Goal: Information Seeking & Learning: Learn about a topic

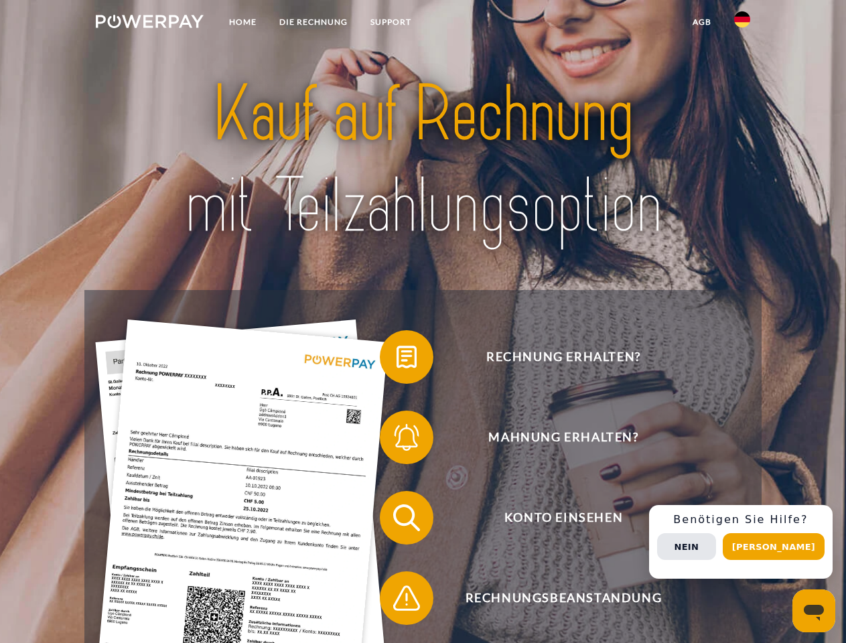
click at [149, 23] on img at bounding box center [150, 21] width 108 height 13
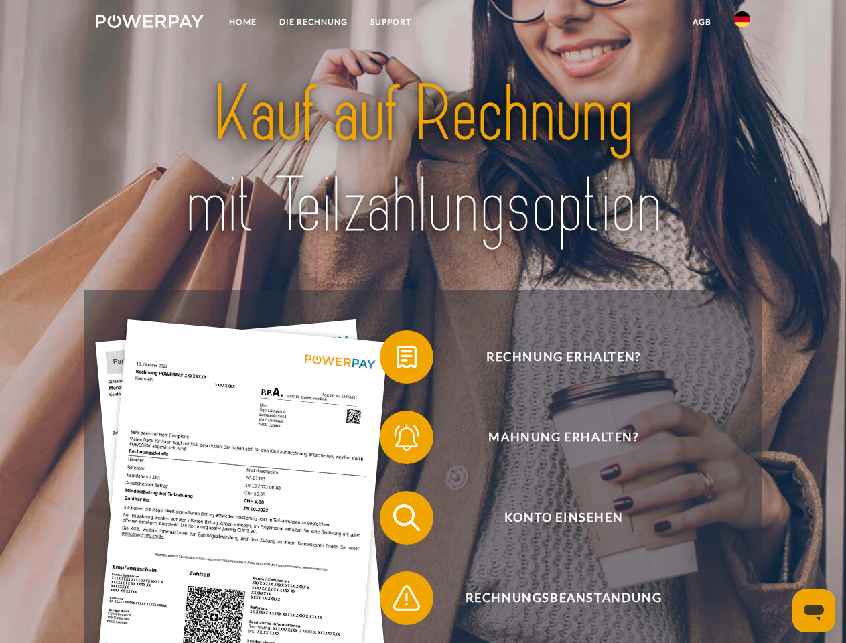
click at [742, 23] on img at bounding box center [742, 19] width 16 height 16
click at [701, 22] on link "agb" at bounding box center [702, 22] width 42 height 24
click at [397, 360] on span at bounding box center [386, 357] width 67 height 67
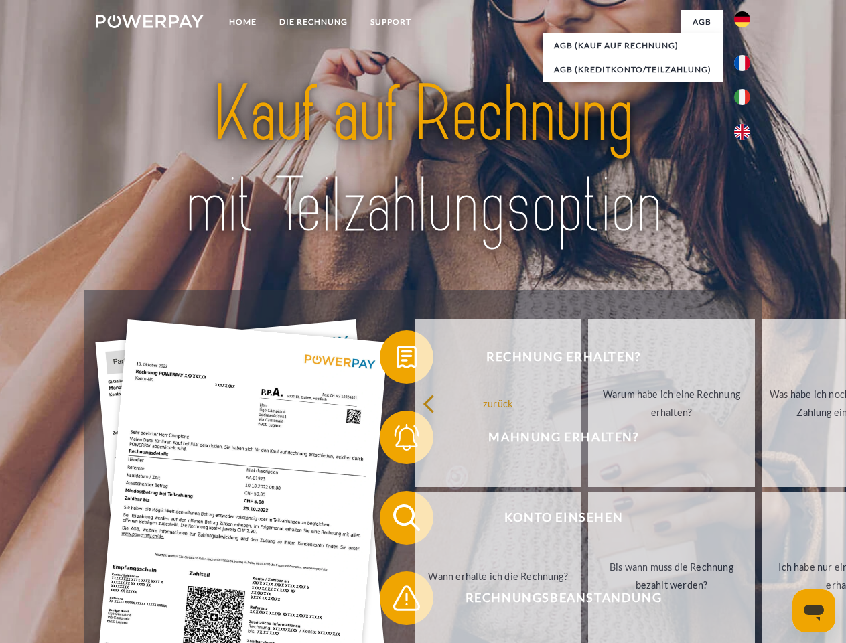
click at [401, 440] on div "zurück Warum habe ich eine Rechnung erhalten? Was habe ich noch offen, ist mein…" at bounding box center [671, 490] width 541 height 346
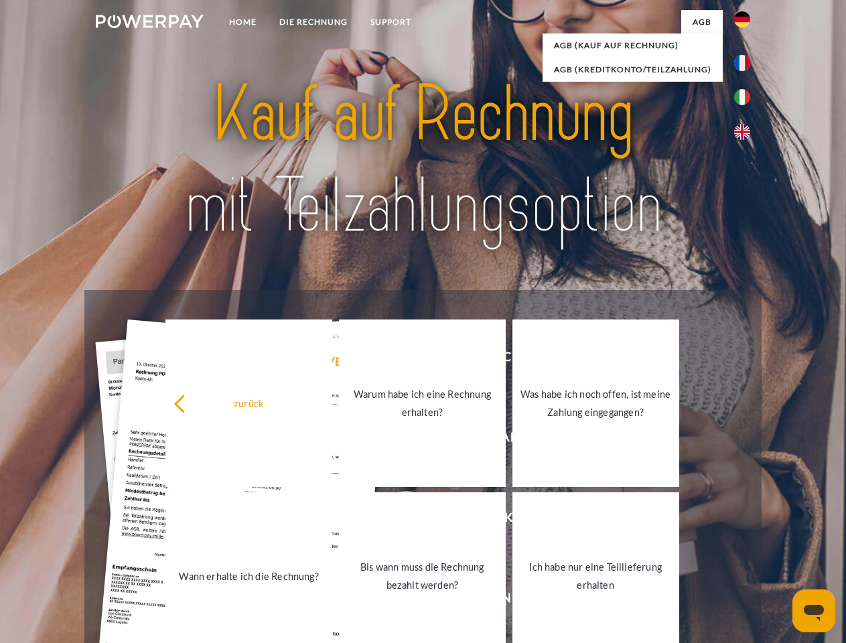
click at [397, 520] on link "Bis wann muss die Rechnung bezahlt werden?" at bounding box center [422, 575] width 167 height 167
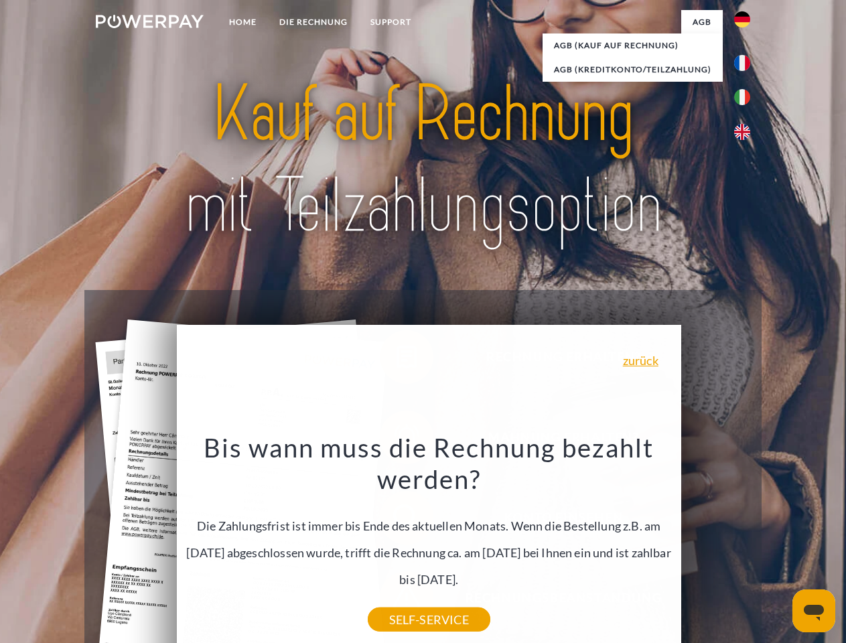
click at [746, 542] on div "Rechnung erhalten? Mahnung erhalten? Konto einsehen" at bounding box center [422, 558] width 677 height 536
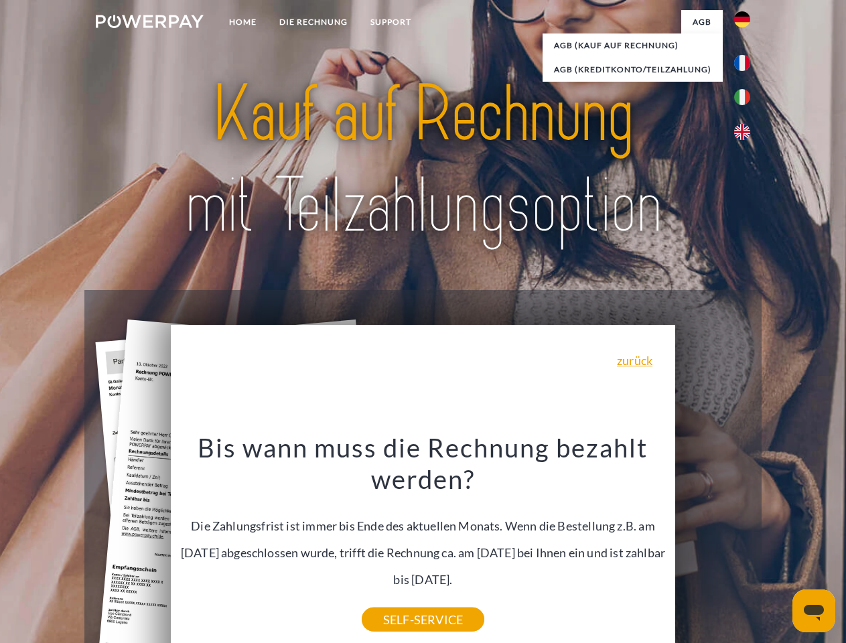
click at [713, 545] on span "Konto einsehen" at bounding box center [563, 518] width 328 height 54
click at [778, 547] on header "Home DIE RECHNUNG SUPPORT" at bounding box center [423, 462] width 846 height 925
